Goal: Task Accomplishment & Management: Manage account settings

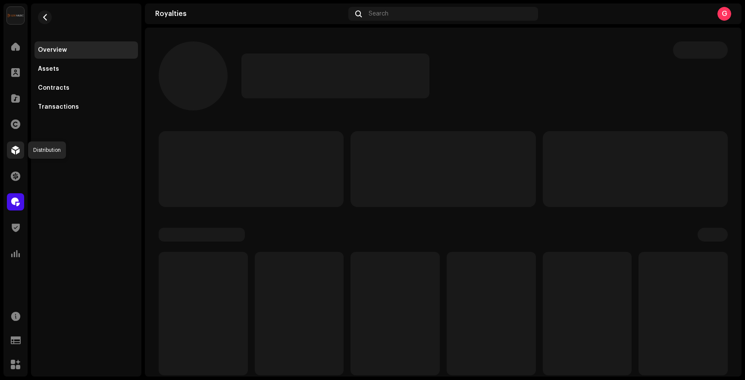
click at [14, 147] on span at bounding box center [15, 150] width 9 height 7
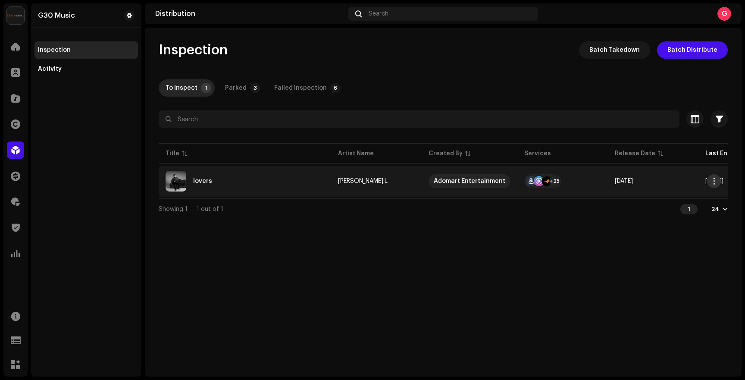
click at [712, 181] on span "button" at bounding box center [714, 181] width 6 height 7
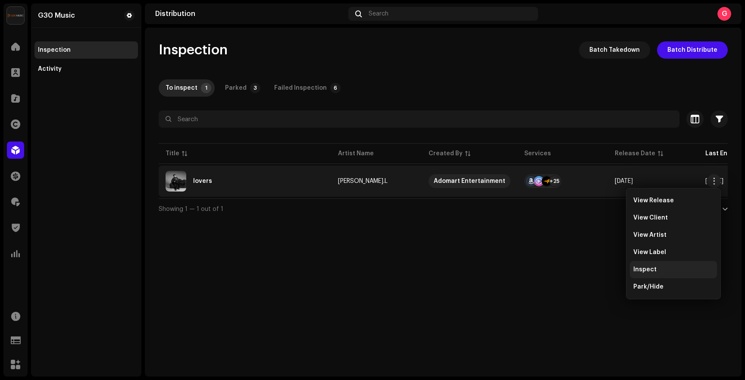
click at [648, 270] on span "Inspect" at bounding box center [644, 269] width 23 height 7
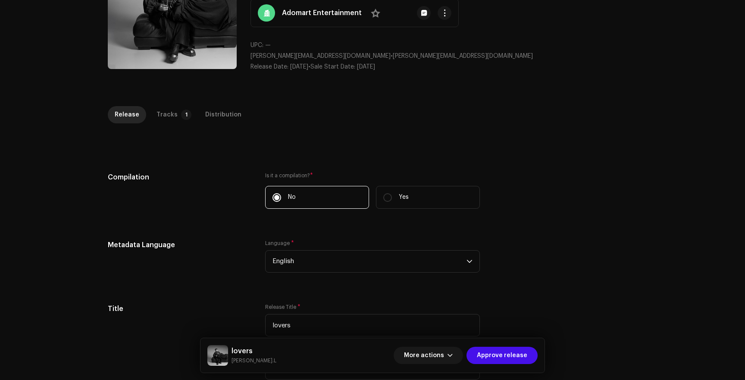
scroll to position [99, 0]
click at [163, 119] on div "Tracks" at bounding box center [166, 113] width 21 height 17
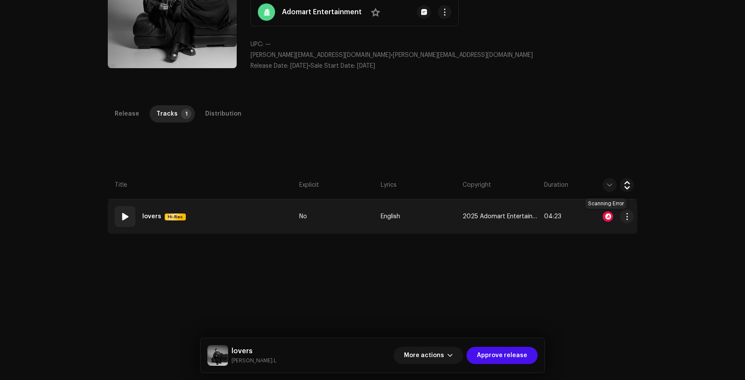
click at [605, 218] on div at bounding box center [608, 216] width 10 height 10
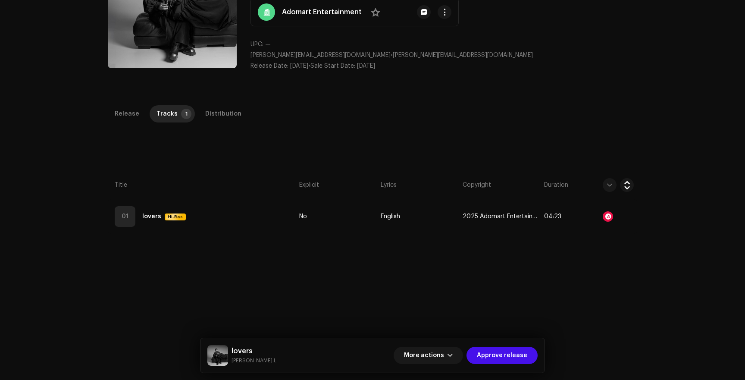
click at [55, 167] on div "Audio Recognition by AcrCloud is still processing the audio file. Do NOT approv…" at bounding box center [372, 190] width 745 height 380
click at [208, 121] on div "Distribution" at bounding box center [223, 113] width 36 height 17
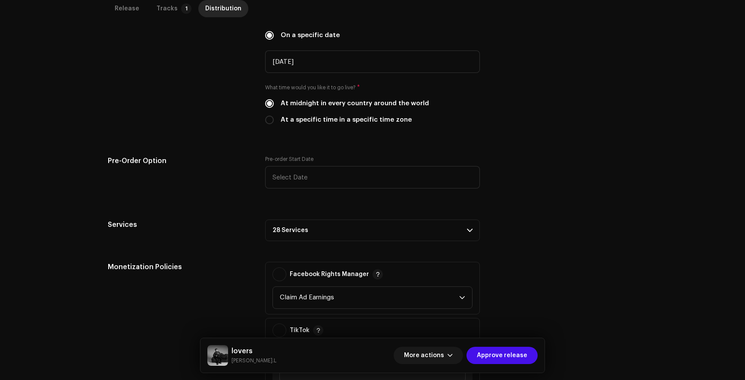
scroll to position [0, 0]
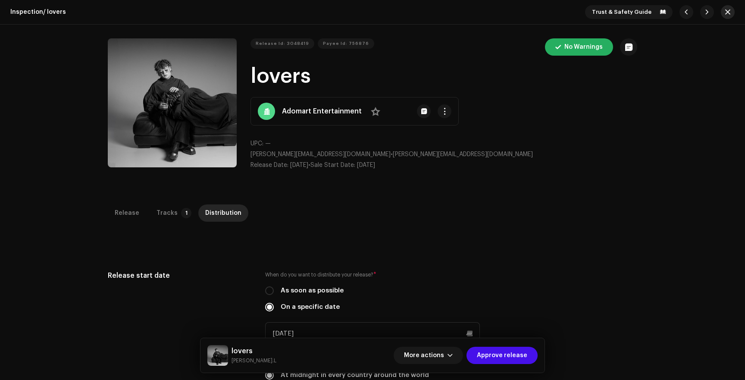
click at [725, 14] on span "button" at bounding box center [727, 12] width 5 height 7
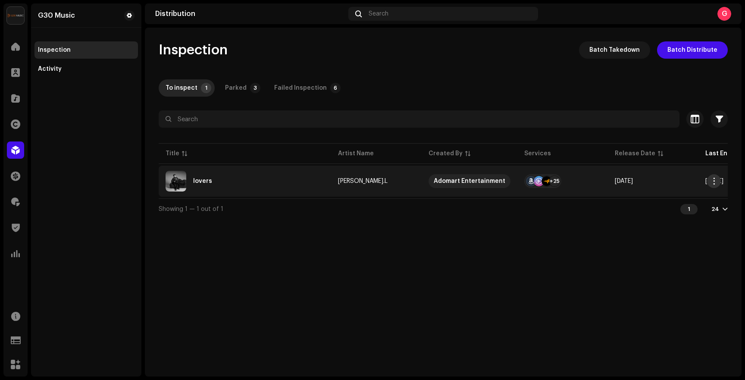
click at [712, 180] on span "button" at bounding box center [714, 181] width 6 height 7
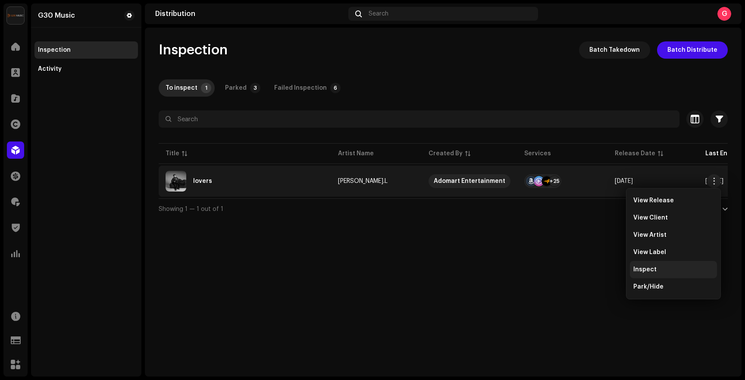
click at [643, 268] on span "Inspect" at bounding box center [644, 269] width 23 height 7
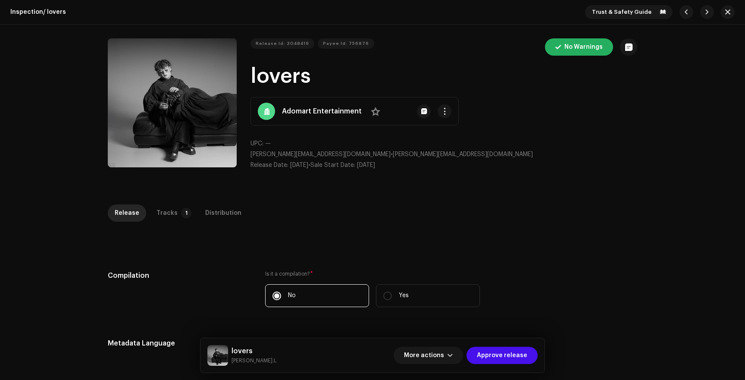
click at [164, 203] on div "Inspection / lovers Trust & Safety Guide Release Id: 3048419 Payee Id: 756876 N…" at bounding box center [372, 190] width 745 height 380
click at [162, 214] on div "Tracks" at bounding box center [166, 212] width 21 height 17
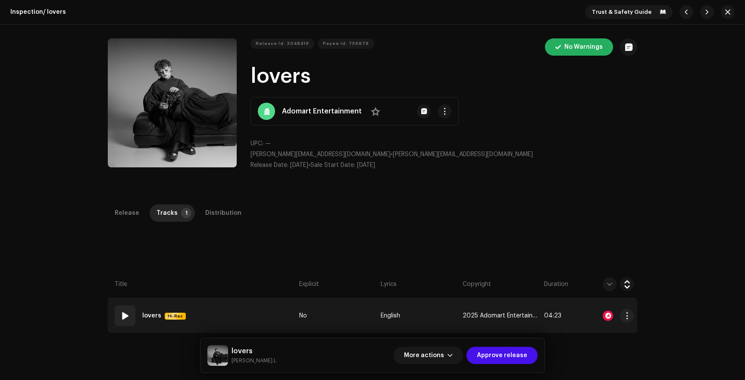
click at [606, 315] on div at bounding box center [608, 315] width 10 height 10
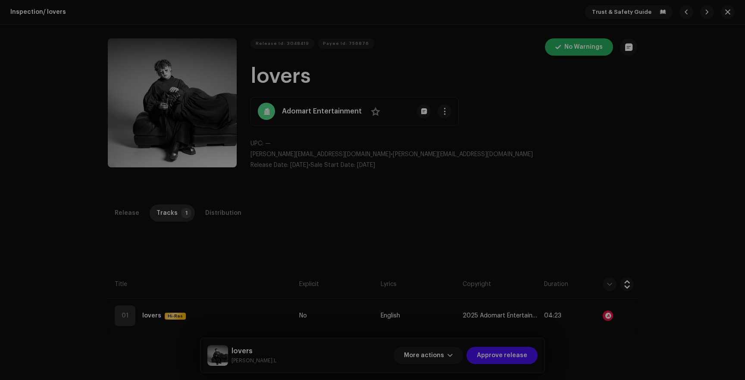
click at [539, 253] on div "Audio Recognition by AcrCloud is still processing the audio file. Do NOT approv…" at bounding box center [372, 190] width 745 height 380
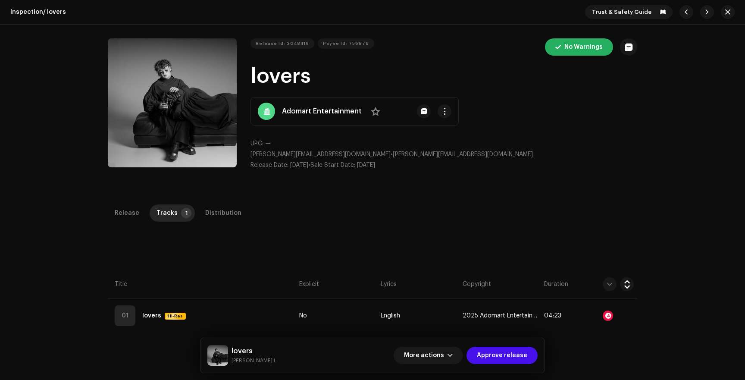
click at [510, 346] on div "More actions Approve release" at bounding box center [465, 355] width 144 height 21
click at [503, 353] on span "Approve release" at bounding box center [502, 355] width 50 height 17
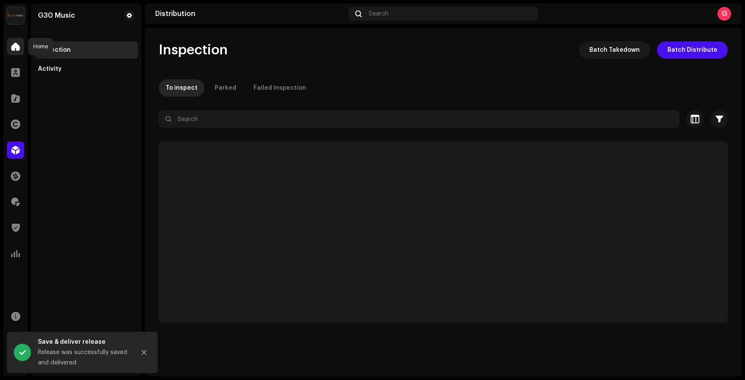
click at [15, 44] on span at bounding box center [15, 46] width 9 height 7
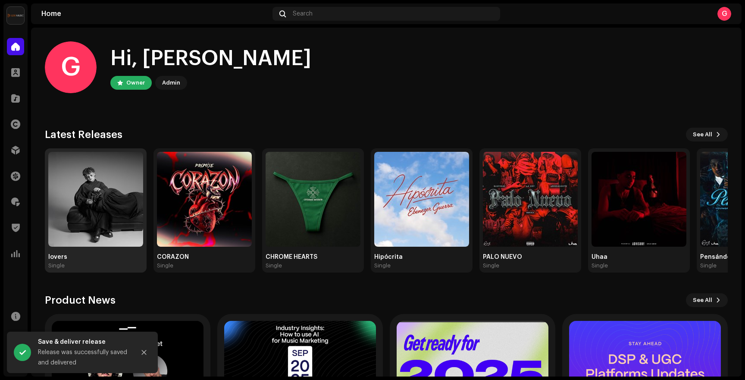
click at [72, 223] on img at bounding box center [95, 199] width 95 height 95
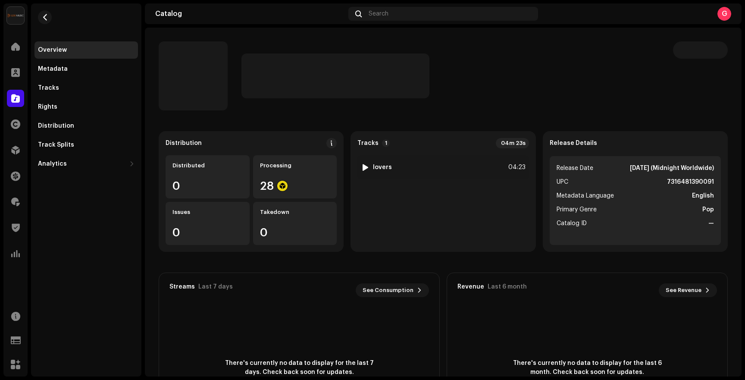
click at [469, 154] on div "Tracks 1 04m 23s 1 lovers 04:23" at bounding box center [442, 191] width 185 height 121
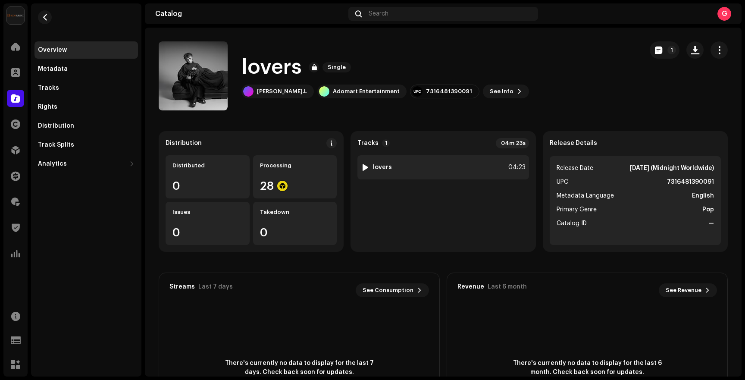
click at [459, 164] on div "1 lovers 04:23" at bounding box center [442, 167] width 171 height 24
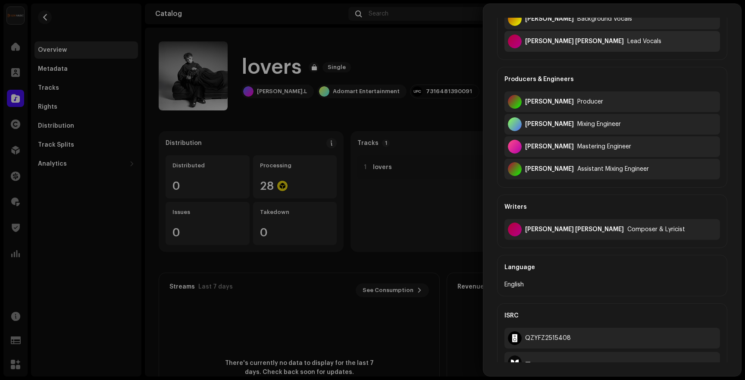
scroll to position [237, 0]
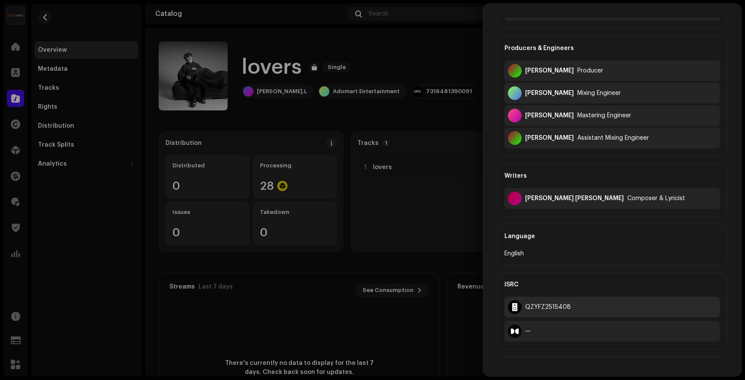
click at [545, 307] on div "QZYFZ2515408" at bounding box center [548, 306] width 46 height 7
copy div "QZYFZ2515408"
click at [355, 88] on div at bounding box center [372, 190] width 745 height 380
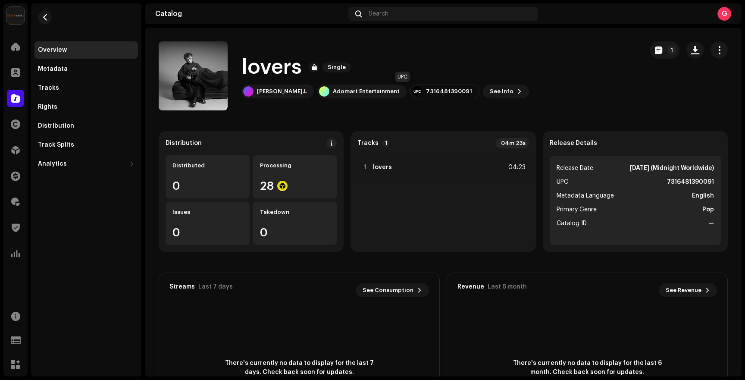
click at [426, 92] on div "7316481390091" at bounding box center [449, 91] width 46 height 7
copy div "7316481390091"
click at [475, 171] on div "1 lovers 04:23" at bounding box center [442, 167] width 171 height 24
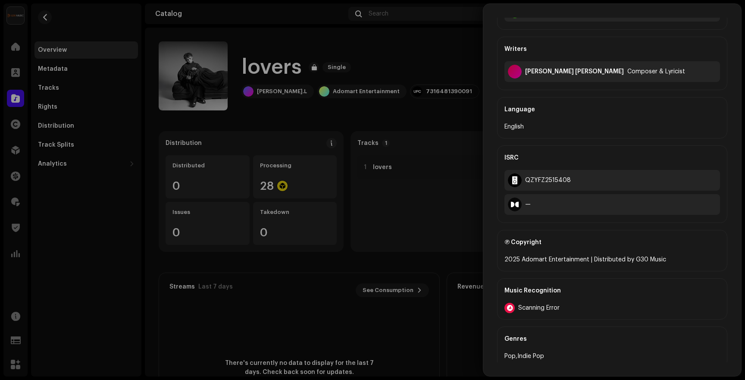
scroll to position [372, 0]
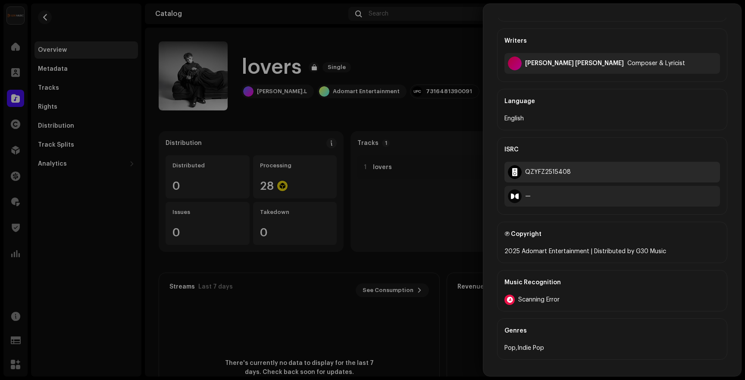
click at [543, 162] on div "QZYFZ2515408" at bounding box center [611, 172] width 215 height 21
click at [542, 170] on div "QZYFZ2515408" at bounding box center [548, 172] width 46 height 7
copy div "QZYFZ2515408"
click at [15, 53] on div at bounding box center [372, 190] width 745 height 380
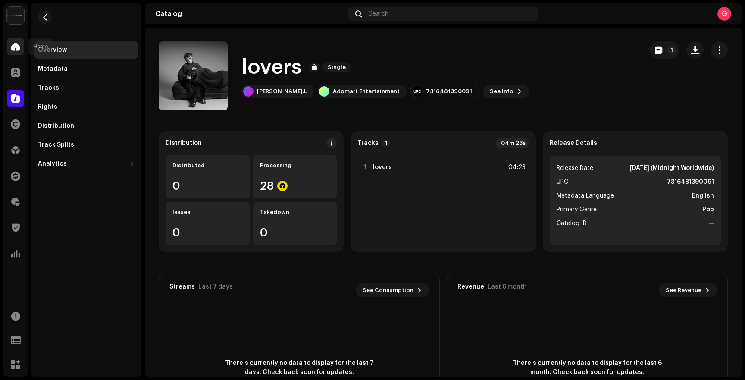
click at [15, 48] on span at bounding box center [15, 46] width 9 height 7
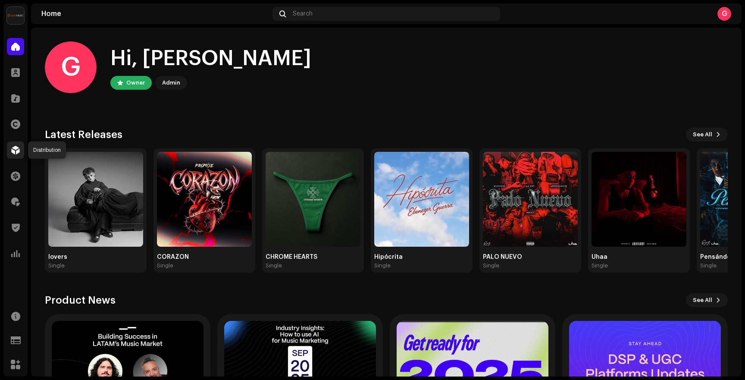
click at [17, 150] on span at bounding box center [15, 150] width 9 height 7
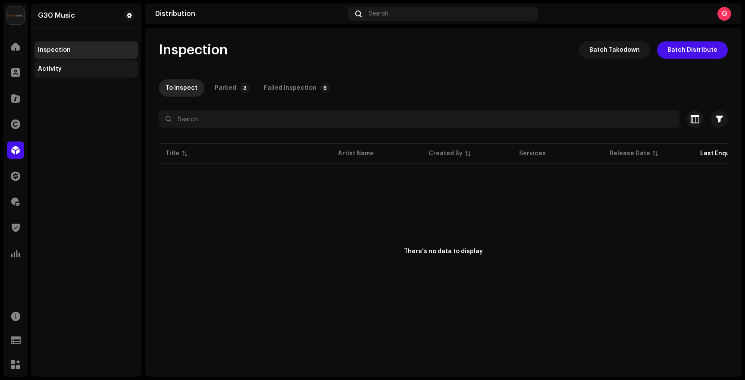
click at [84, 66] on div "Activity" at bounding box center [86, 69] width 97 height 7
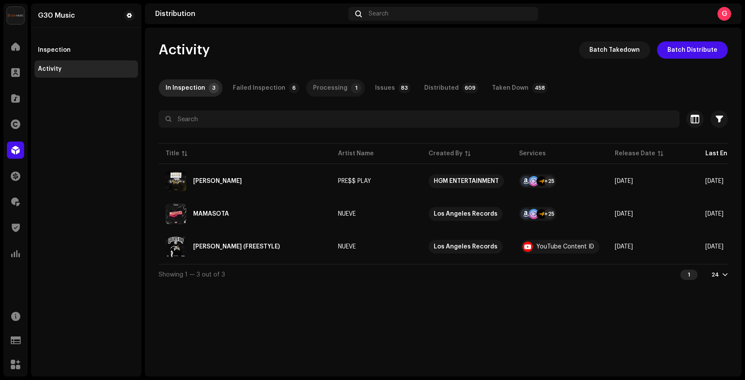
click at [330, 86] on div "Processing" at bounding box center [330, 87] width 34 height 17
